Goal: Task Accomplishment & Management: Use online tool/utility

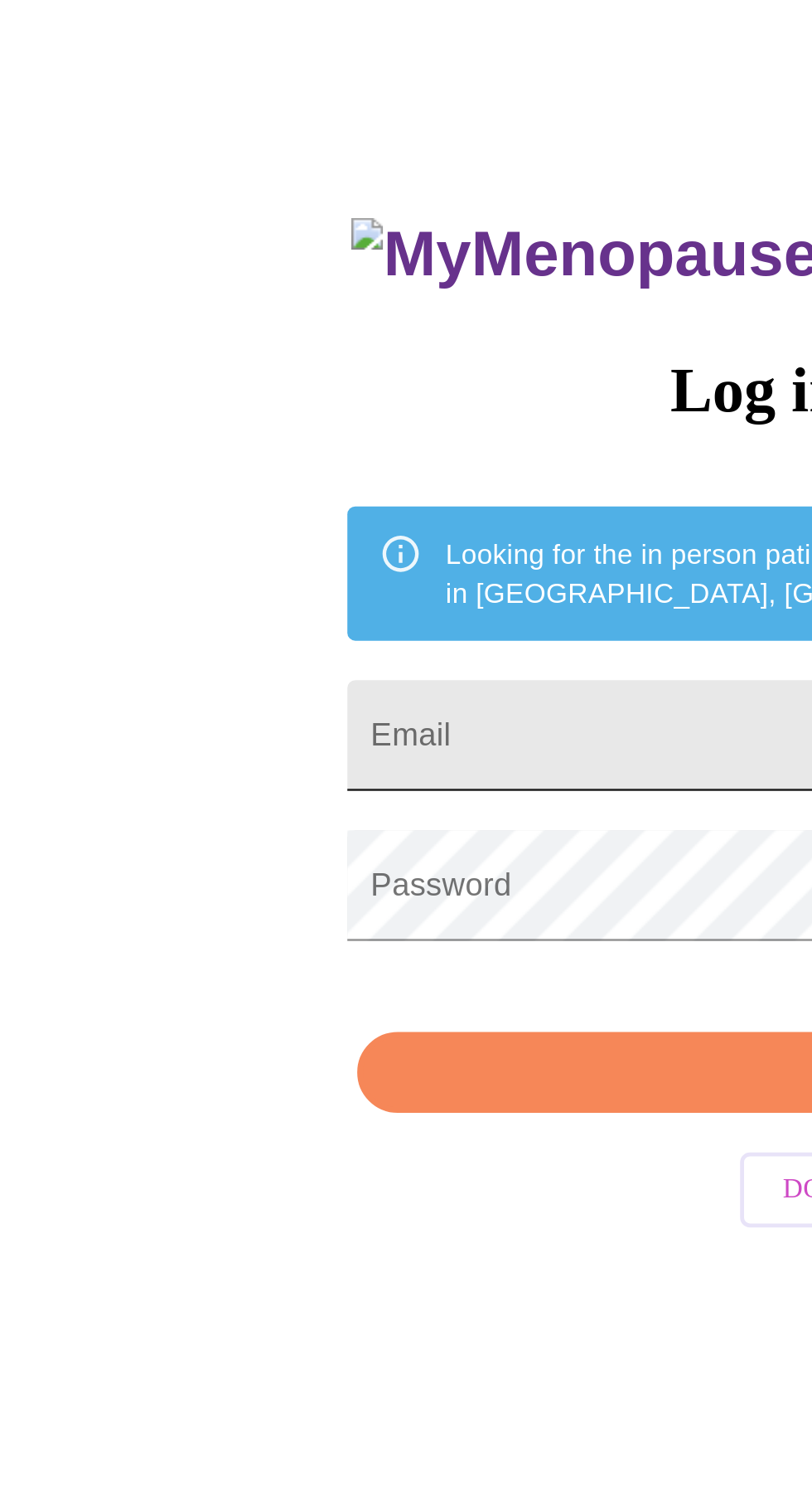
click at [309, 562] on input "Email" at bounding box center [406, 547] width 521 height 46
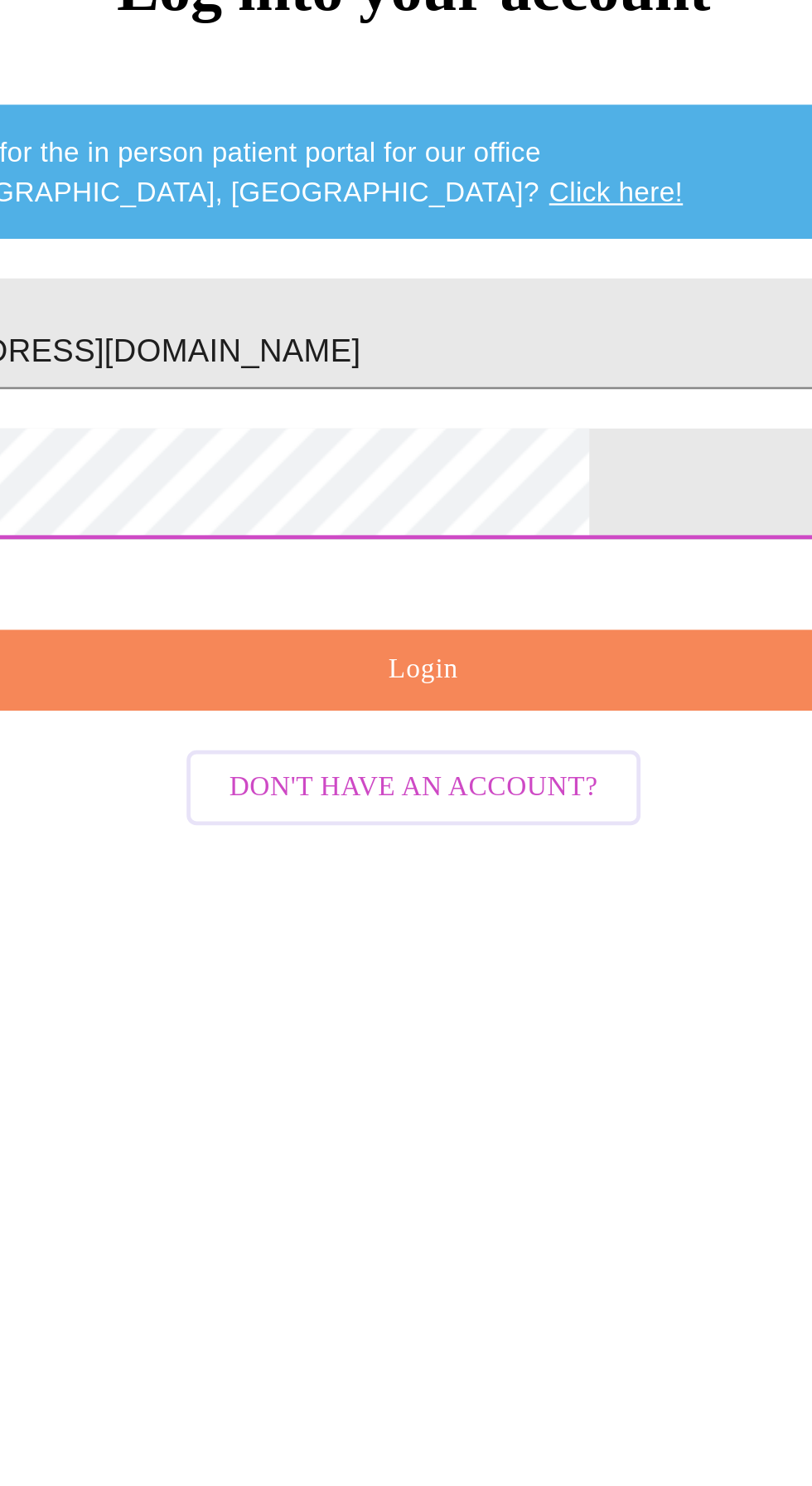
click at [452, 699] on span "Login" at bounding box center [410, 688] width 482 height 20
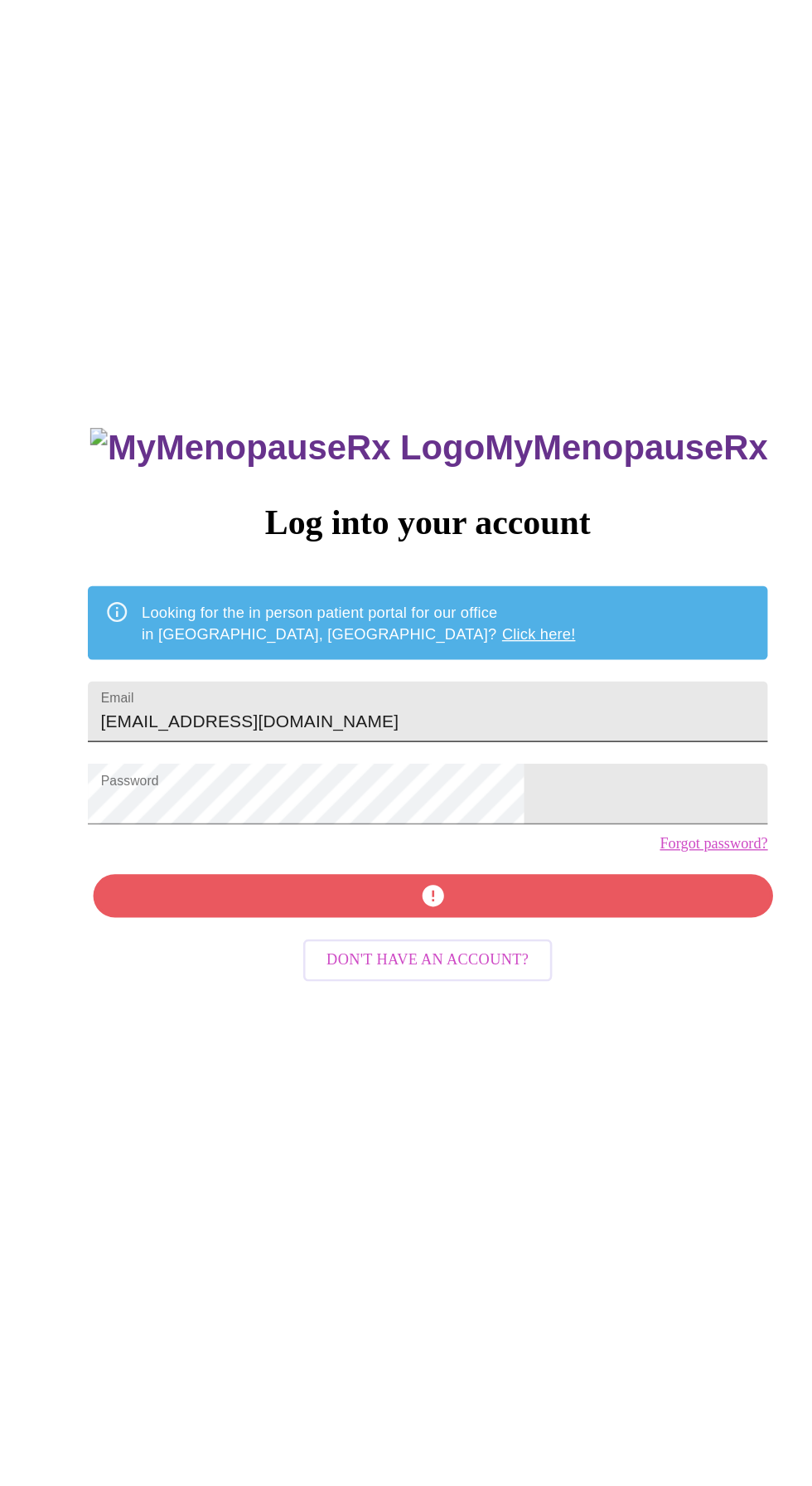
click at [499, 564] on input "[EMAIL_ADDRESS][DOMAIN_NAME]" at bounding box center [406, 547] width 521 height 46
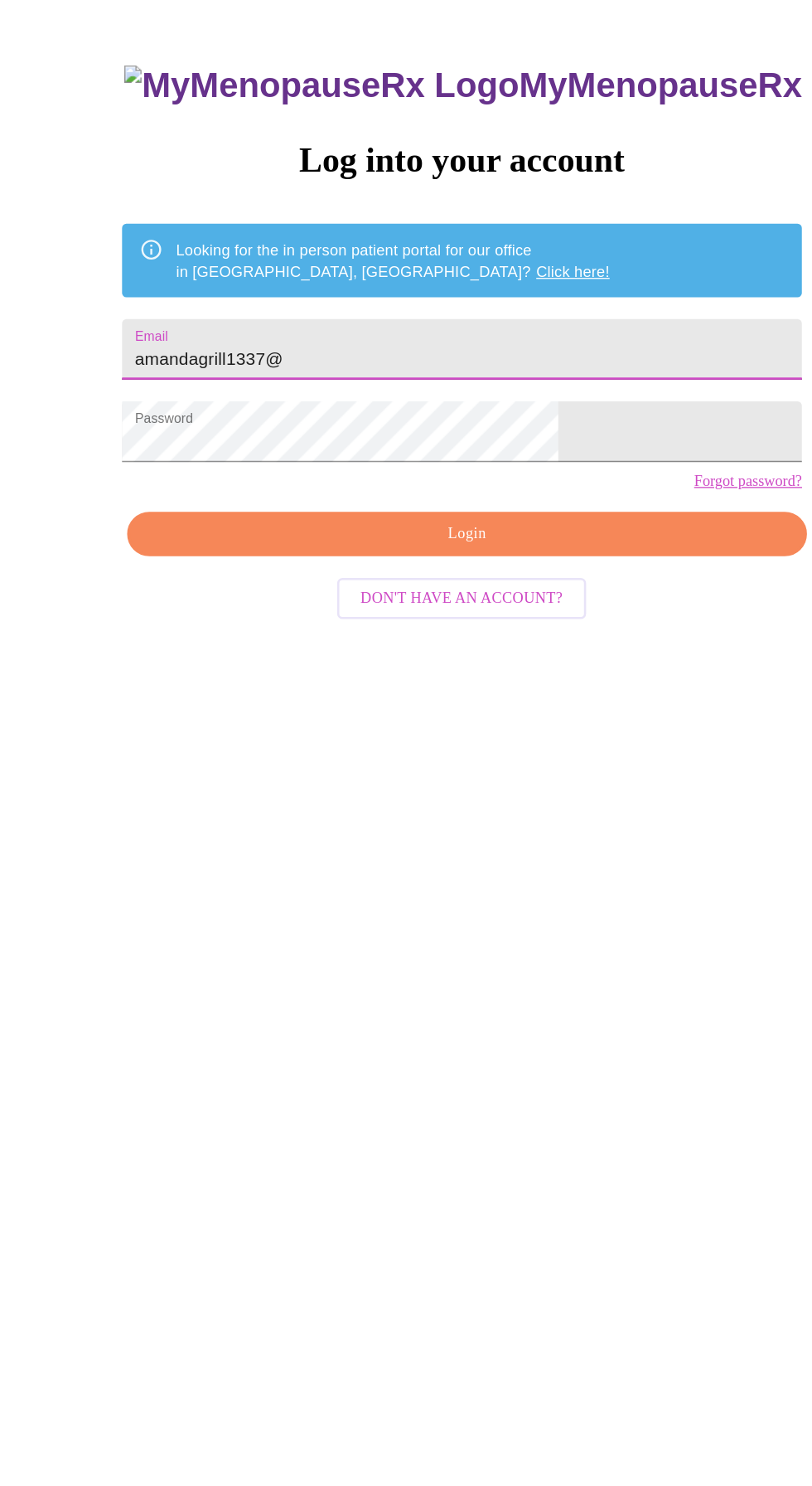
type input "amandagrill1337"
click at [425, 699] on span "Login" at bounding box center [410, 688] width 482 height 20
click at [492, 699] on span "Login" at bounding box center [410, 688] width 482 height 20
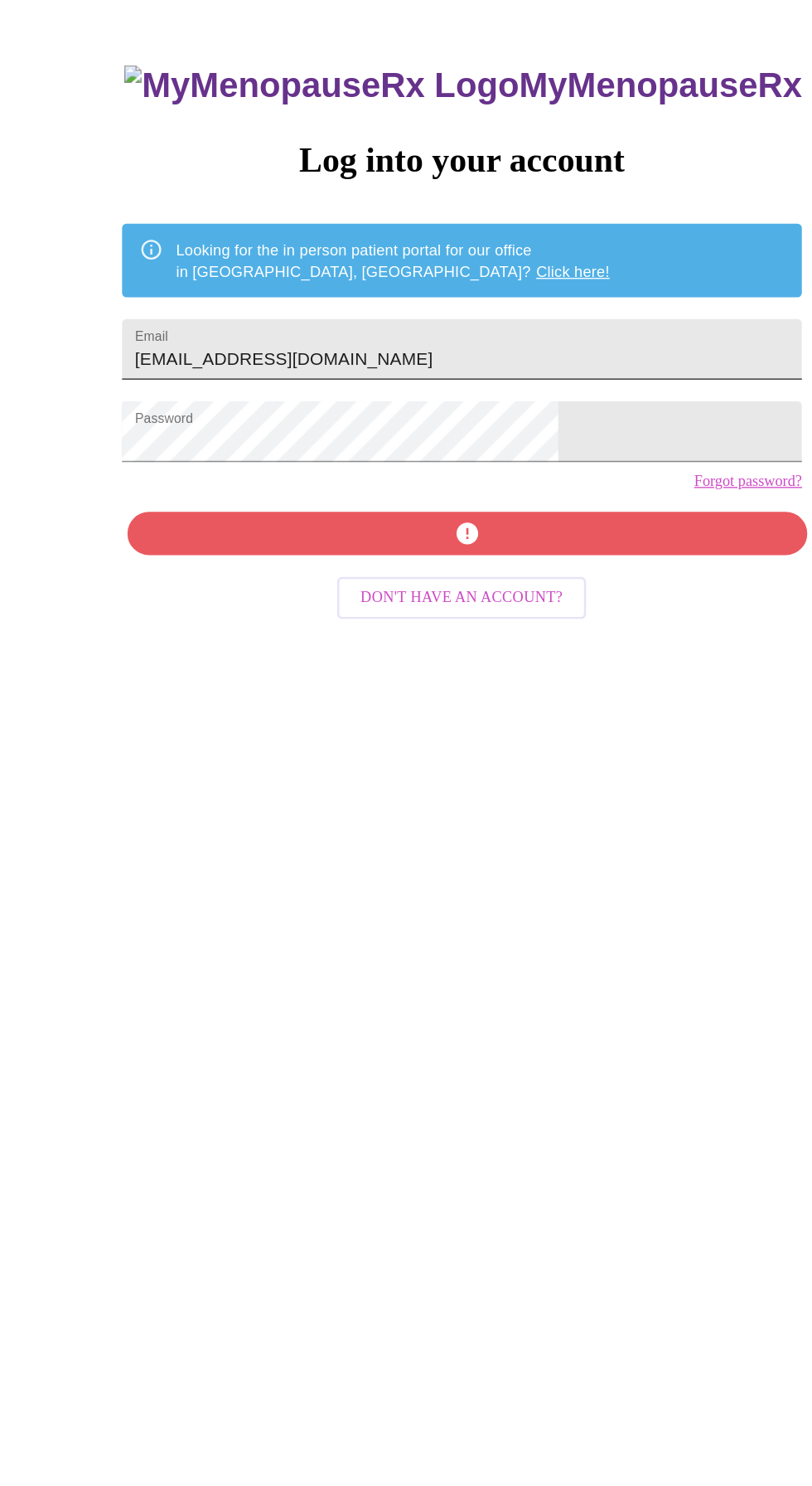
click at [492, 570] on input "[EMAIL_ADDRESS][DOMAIN_NAME]" at bounding box center [406, 547] width 521 height 46
type input "amandagrill1337"
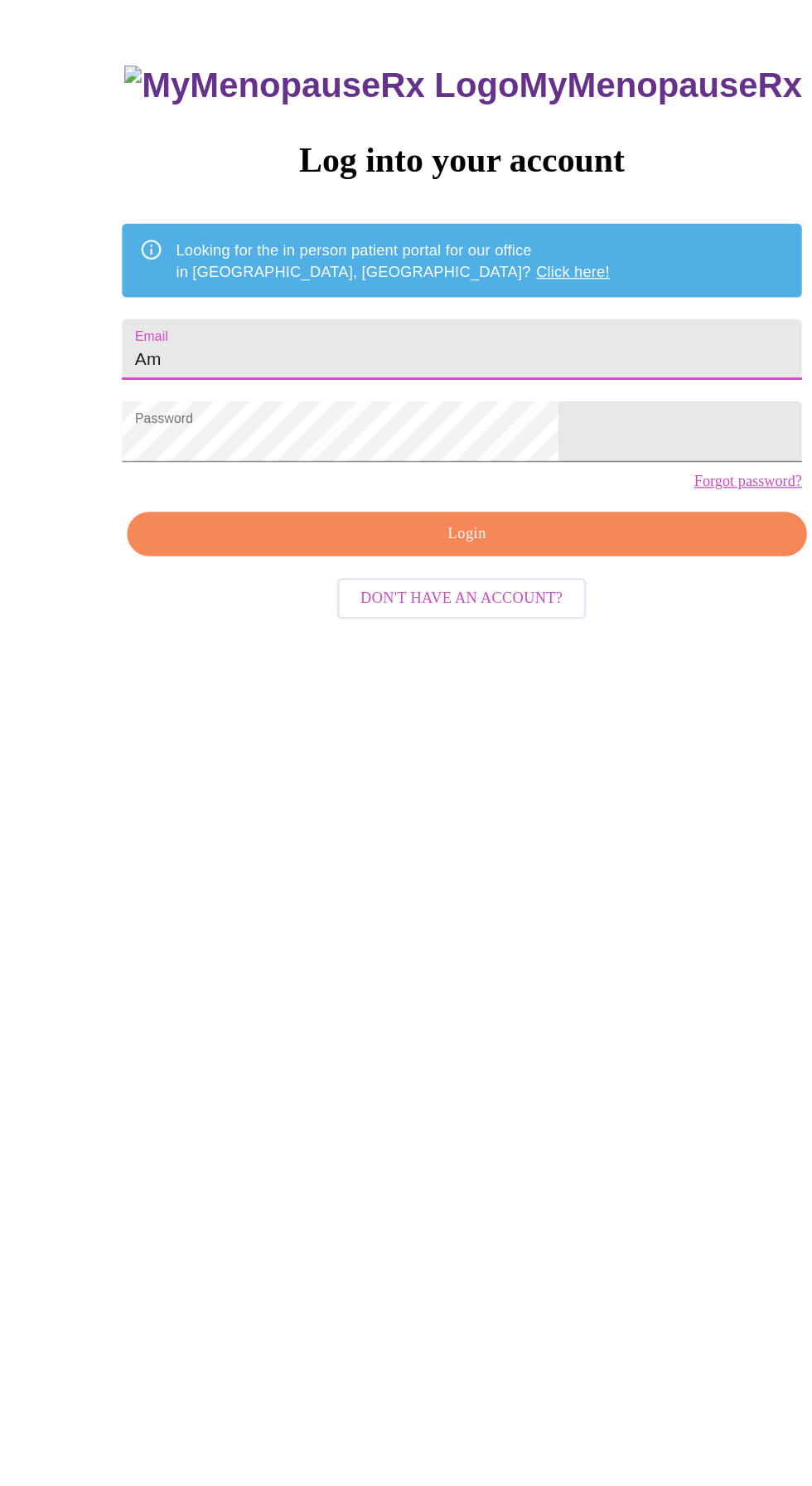
type input "[EMAIL_ADDRESS][DOMAIN_NAME]"
click at [283, 699] on span "Login" at bounding box center [410, 688] width 482 height 20
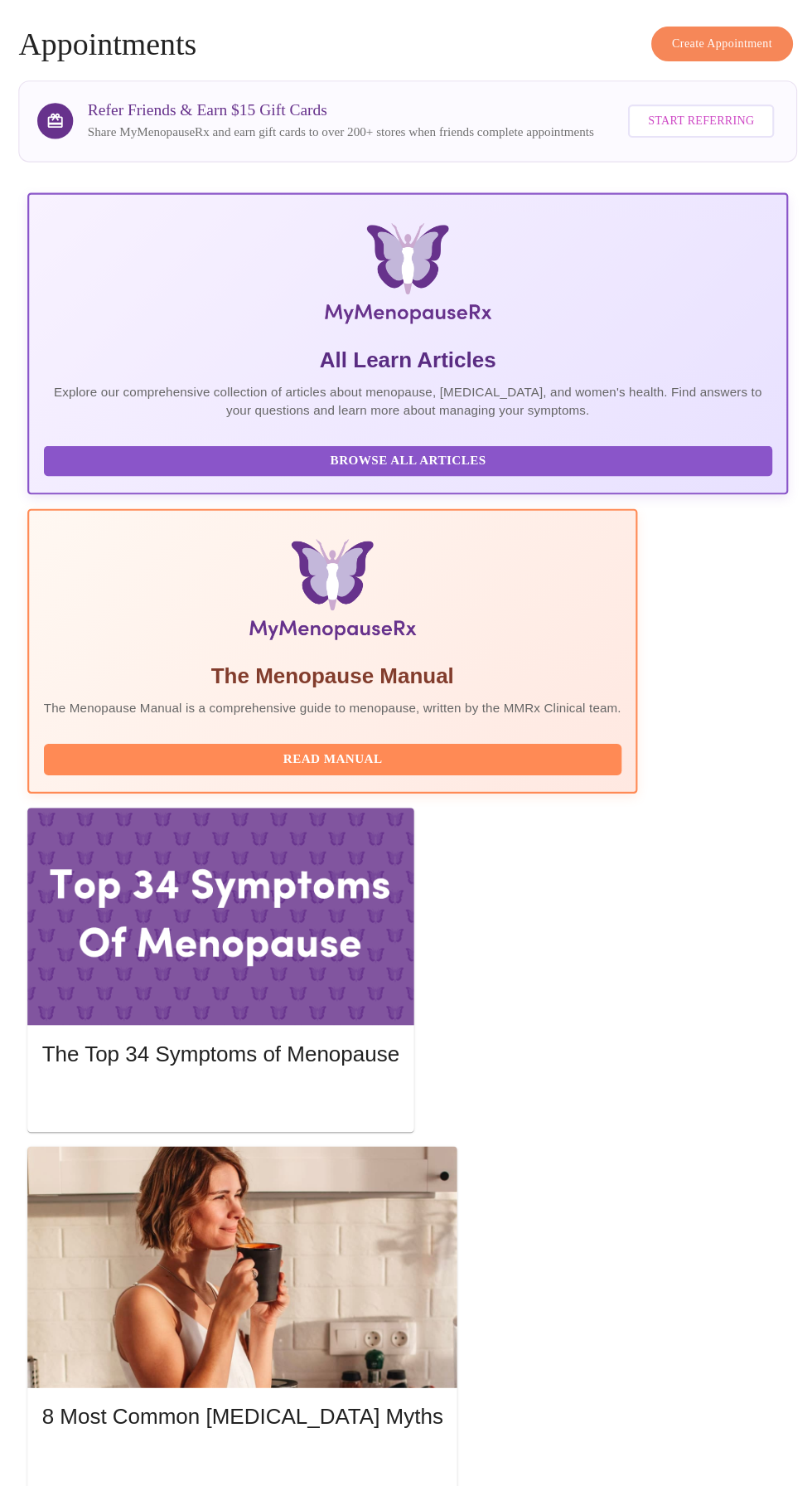
scroll to position [3, 0]
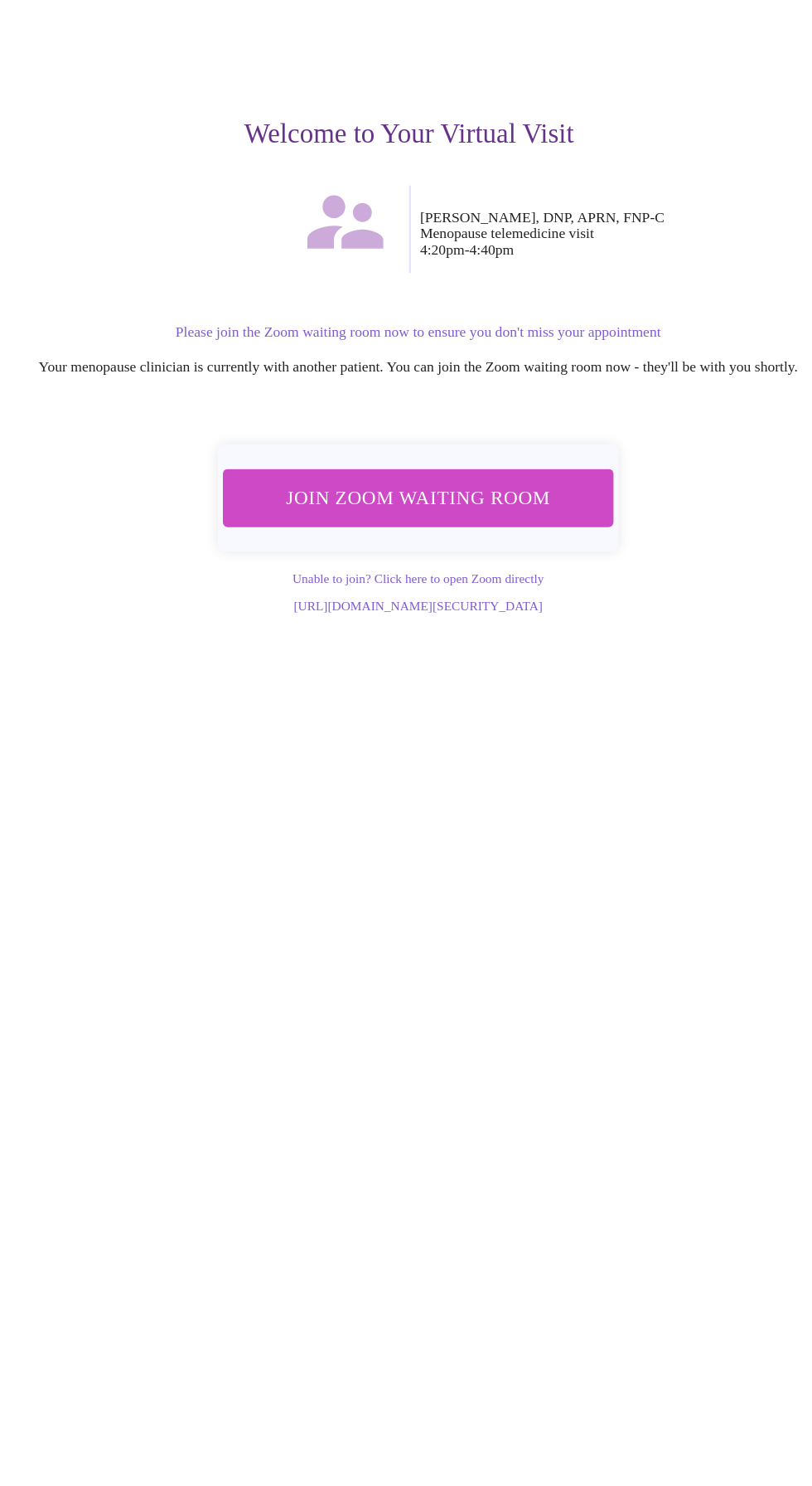
click at [492, 559] on span "Join Zoom Waiting Room" at bounding box center [414, 552] width 326 height 32
